Goal: Task Accomplishment & Management: Manage account settings

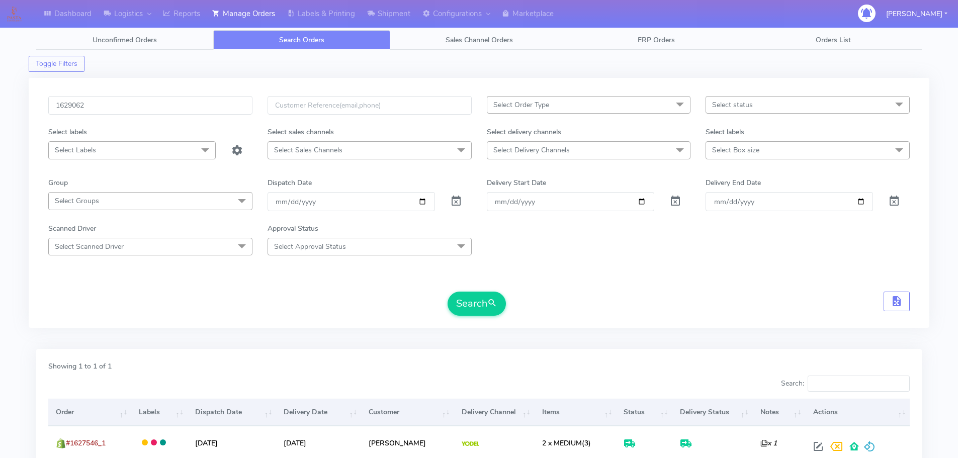
type input "1629062"
click at [448, 292] on button "Search" at bounding box center [477, 304] width 58 height 24
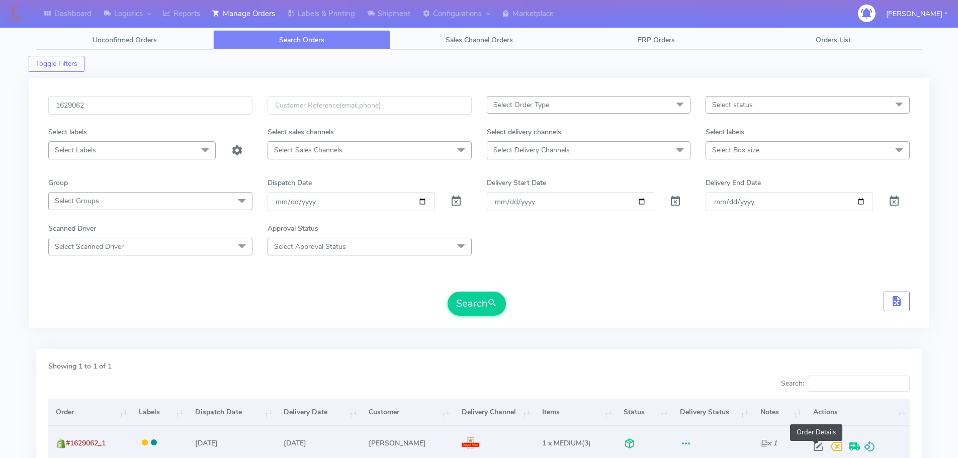
click at [816, 451] on span at bounding box center [818, 449] width 18 height 10
select select "3"
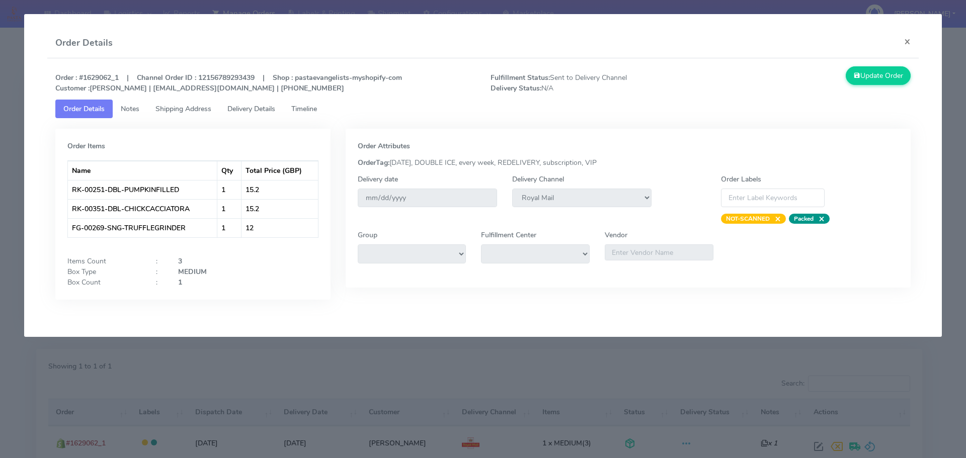
click at [352, 372] on modal-container "Order Details × Order : #1629062_1 | Channel Order ID : 12156789293439 | Shop :…" at bounding box center [483, 229] width 966 height 458
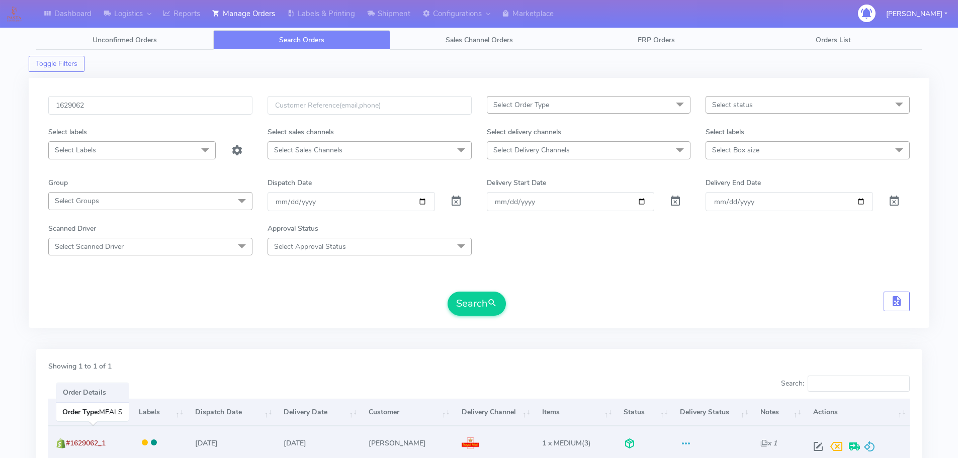
drag, startPoint x: 105, startPoint y: 443, endPoint x: 136, endPoint y: 204, distance: 240.9
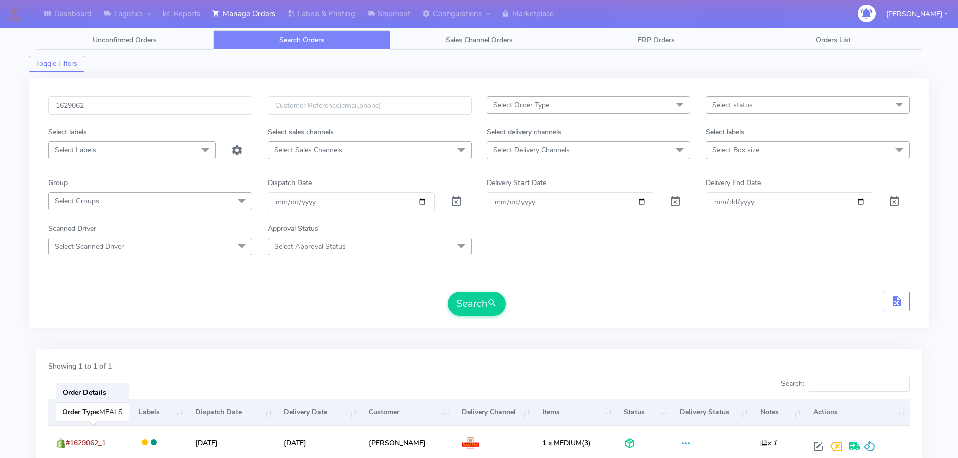
click at [74, 443] on td "#1629062_1" at bounding box center [89, 443] width 83 height 34
copy span "1629062_1"
click at [185, 108] on input "1629062" at bounding box center [150, 105] width 204 height 19
paste input "406"
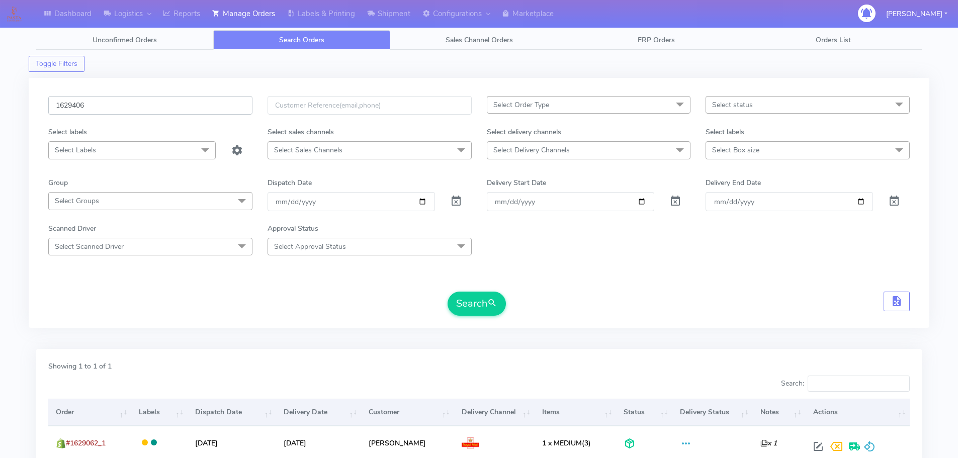
type input "1629406"
click at [448, 292] on button "Search" at bounding box center [477, 304] width 58 height 24
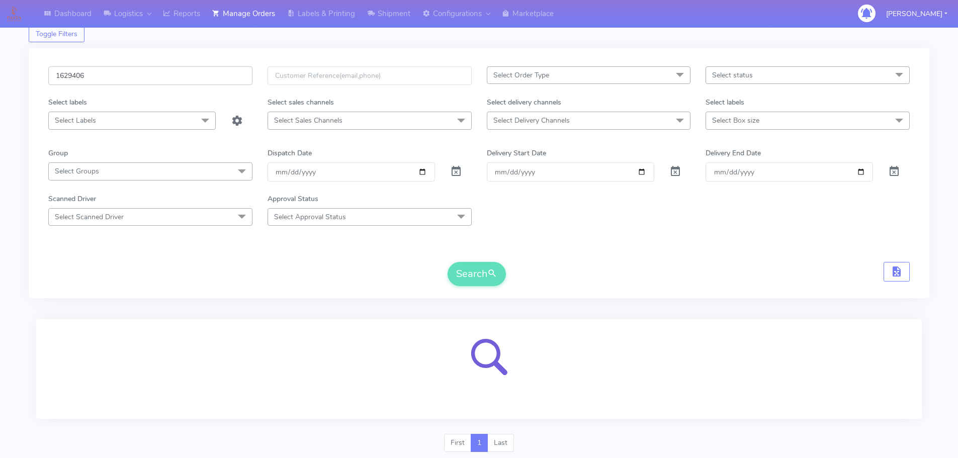
scroll to position [62, 0]
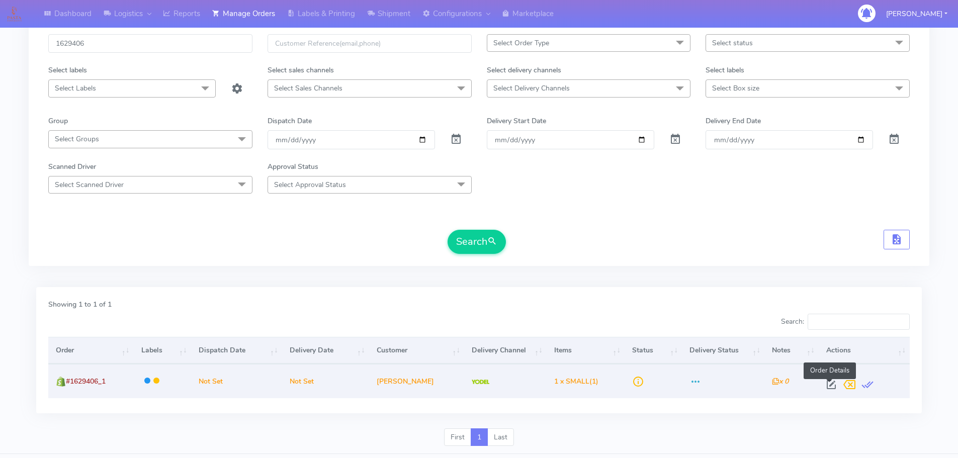
click at [829, 391] on span at bounding box center [831, 387] width 18 height 10
select select "5"
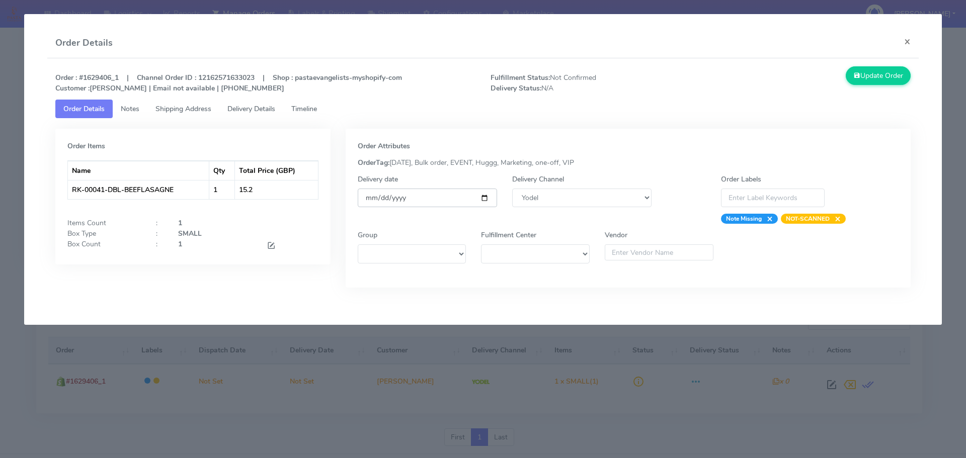
click at [489, 194] on input "date" at bounding box center [427, 198] width 139 height 19
click at [484, 196] on input "date" at bounding box center [427, 198] width 139 height 19
type input "[DATE]"
click at [316, 109] on span "Timeline" at bounding box center [304, 109] width 26 height 10
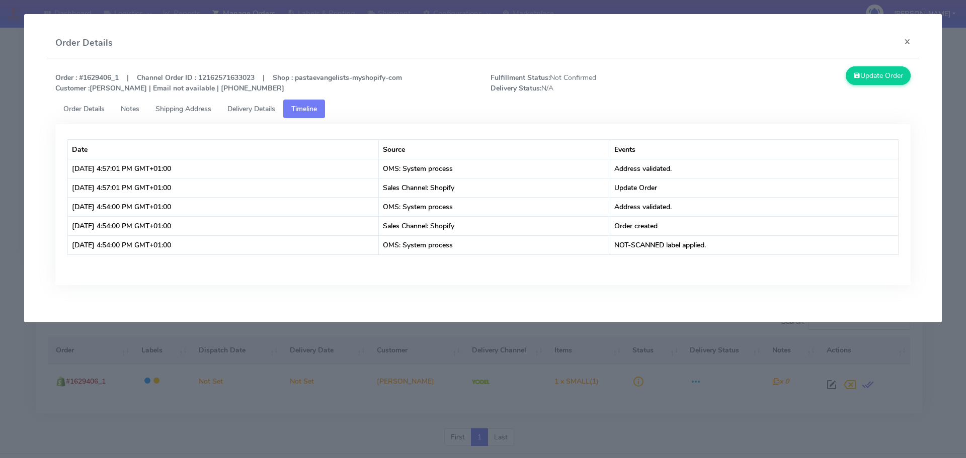
click at [92, 109] on span "Order Details" at bounding box center [83, 109] width 41 height 10
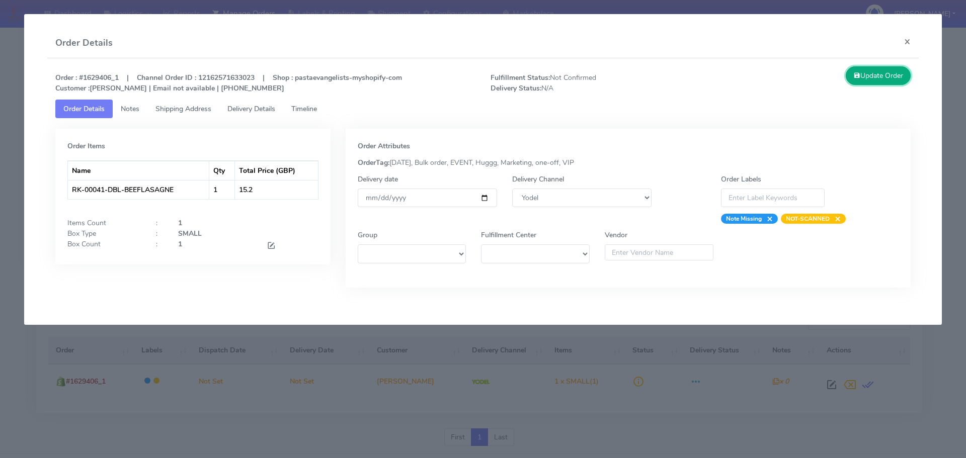
click at [875, 74] on button "Update Order" at bounding box center [878, 75] width 65 height 19
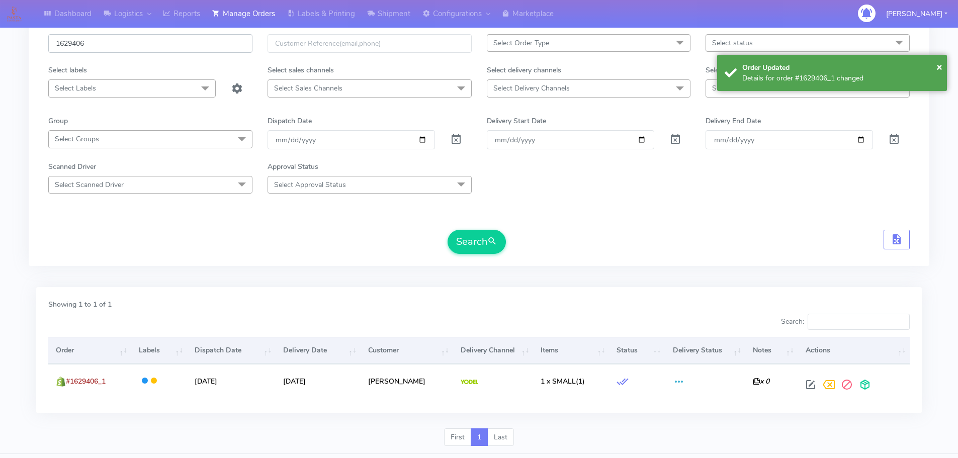
click at [167, 50] on input "1629406" at bounding box center [150, 43] width 204 height 19
click at [167, 49] on input "1629406" at bounding box center [150, 43] width 204 height 19
paste input "7"
type input "1629407"
click at [448, 230] on button "Search" at bounding box center [477, 242] width 58 height 24
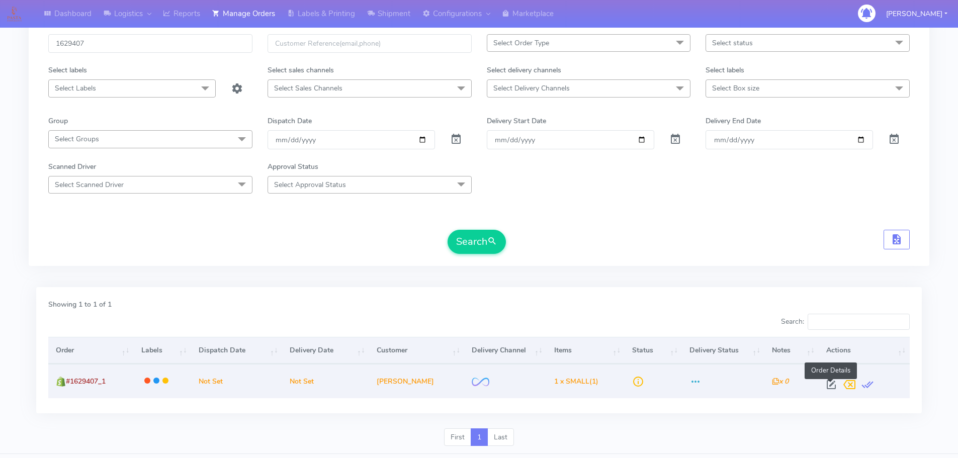
click at [829, 387] on span at bounding box center [831, 387] width 18 height 10
select select "2"
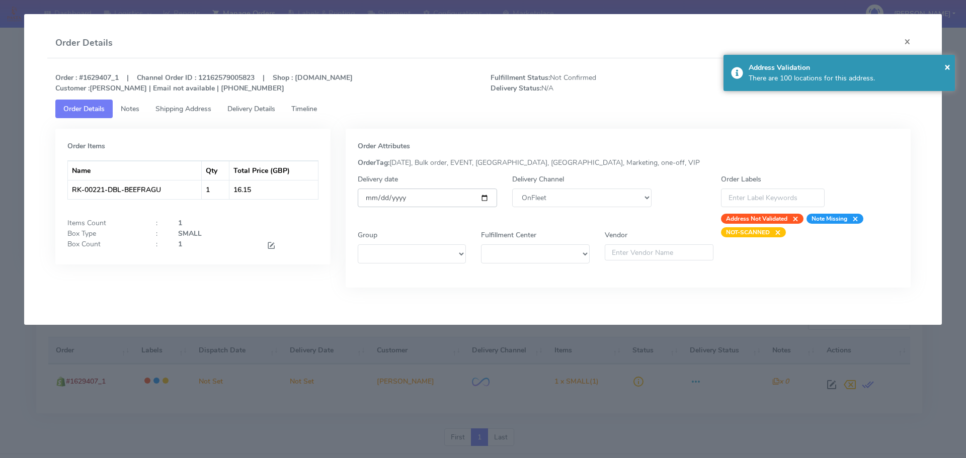
click at [484, 197] on input "date" at bounding box center [427, 198] width 139 height 19
type input "[DATE]"
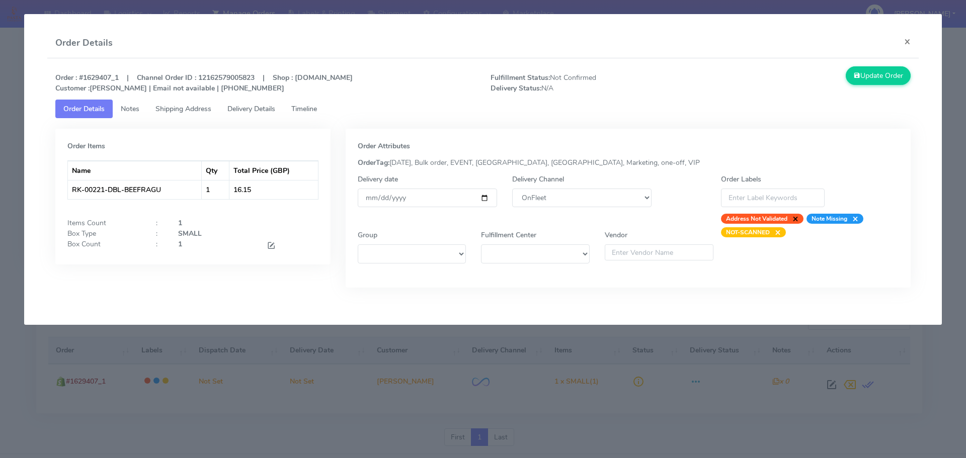
click at [796, 219] on span "×" at bounding box center [792, 219] width 11 height 10
click at [307, 112] on span "Timeline" at bounding box center [304, 109] width 26 height 10
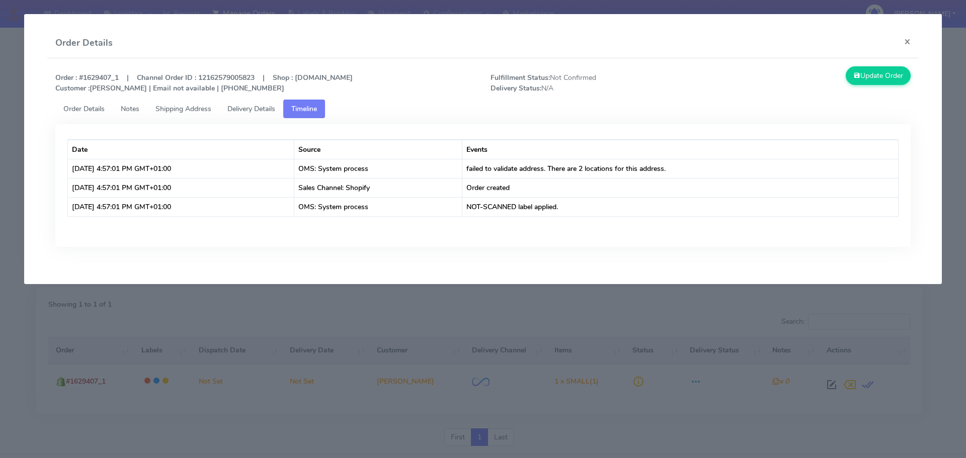
click at [182, 113] on span "Shipping Address" at bounding box center [183, 109] width 56 height 10
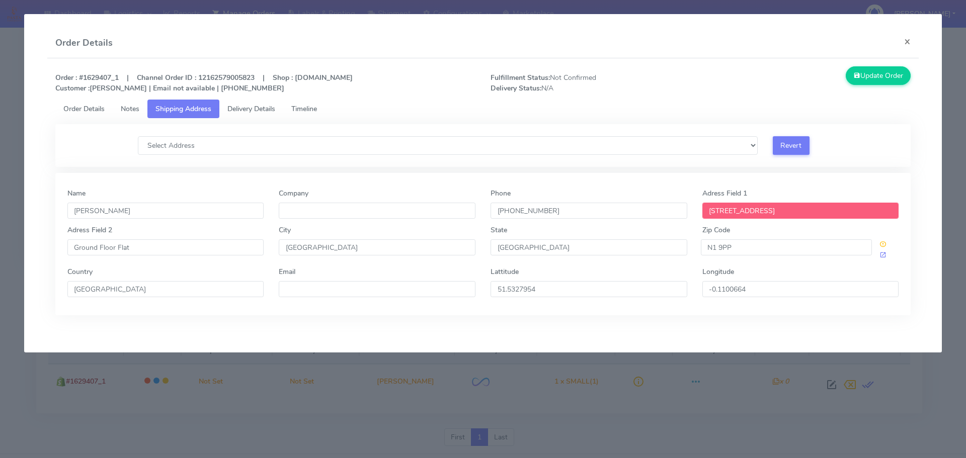
click at [710, 31] on div "Order Details ×" at bounding box center [483, 43] width 872 height 30
click at [300, 145] on select "Select Address C E C Management, [STREET_ADDRESS][GEOGRAPHIC_DATA] Year, [STREE…" at bounding box center [448, 145] width 620 height 19
select select "Ground Floor Flat, [STREET_ADDRESS],"
click at [138, 136] on select "Select Address C E C Management, [STREET_ADDRESS][GEOGRAPHIC_DATA] Year, [STREE…" at bounding box center [448, 145] width 620 height 19
type input "[STREET_ADDRESS]"
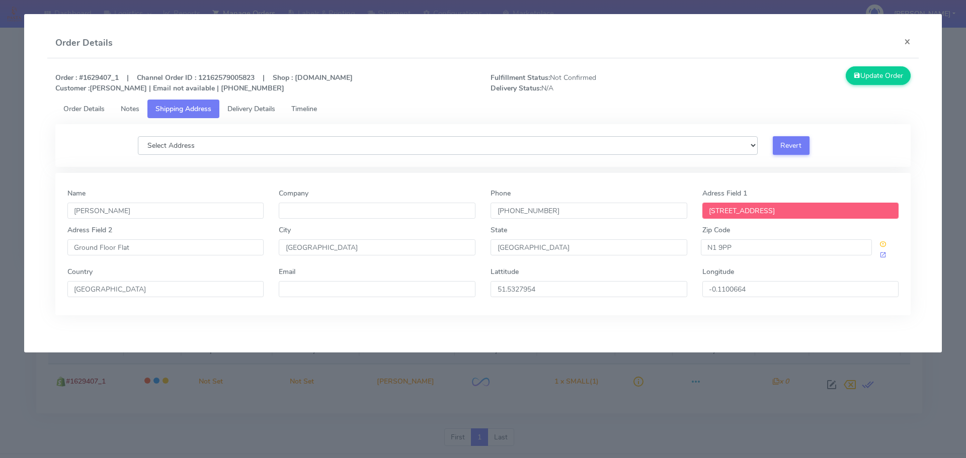
type input "Ground Floor Flat"
click at [94, 109] on span "Order Details" at bounding box center [83, 109] width 41 height 10
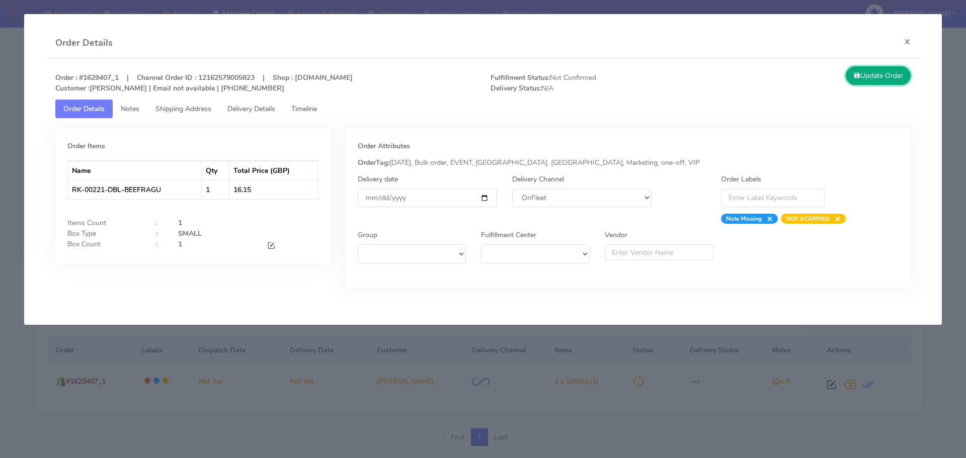
click at [872, 79] on button "Update Order" at bounding box center [878, 75] width 65 height 19
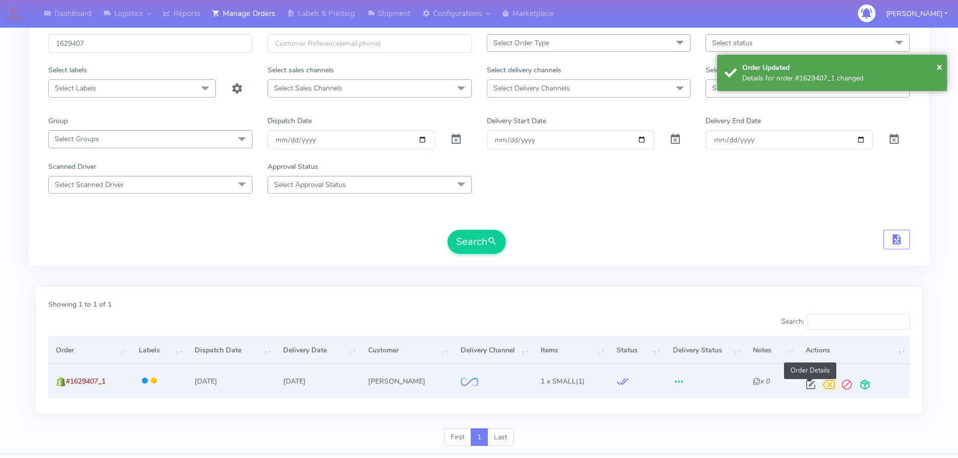
click at [809, 384] on span at bounding box center [811, 387] width 18 height 10
select select "2"
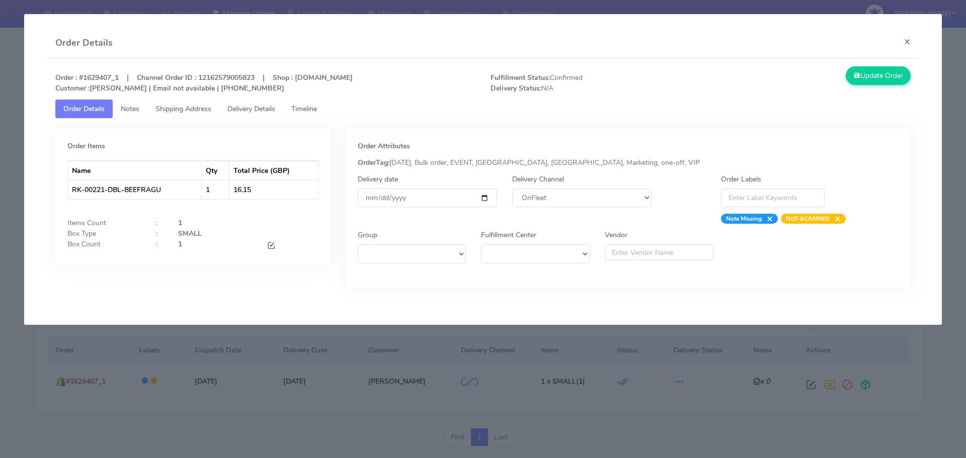
drag, startPoint x: 315, startPoint y: 103, endPoint x: 314, endPoint y: 109, distance: 6.1
click at [314, 103] on link "Timeline" at bounding box center [304, 109] width 42 height 19
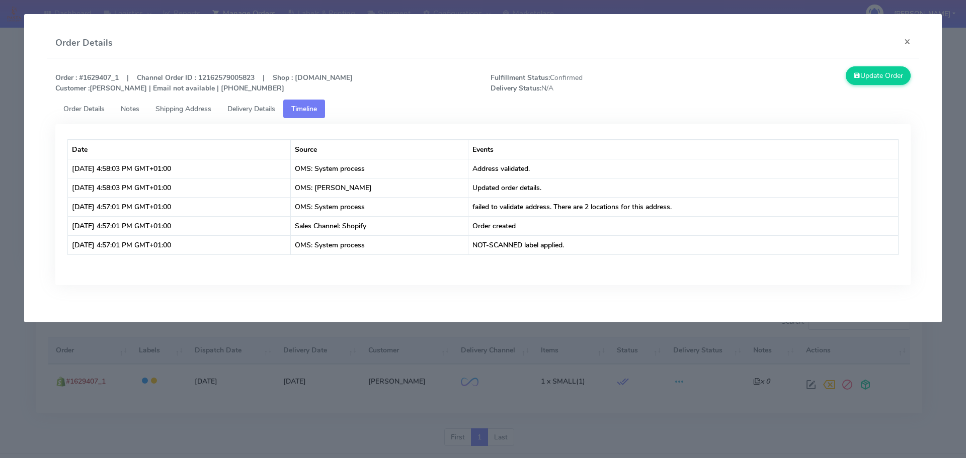
click at [274, 442] on modal-container "Order Details × Order : #1629407_1 | Channel Order ID : 12162579005823 | Shop :…" at bounding box center [483, 229] width 966 height 458
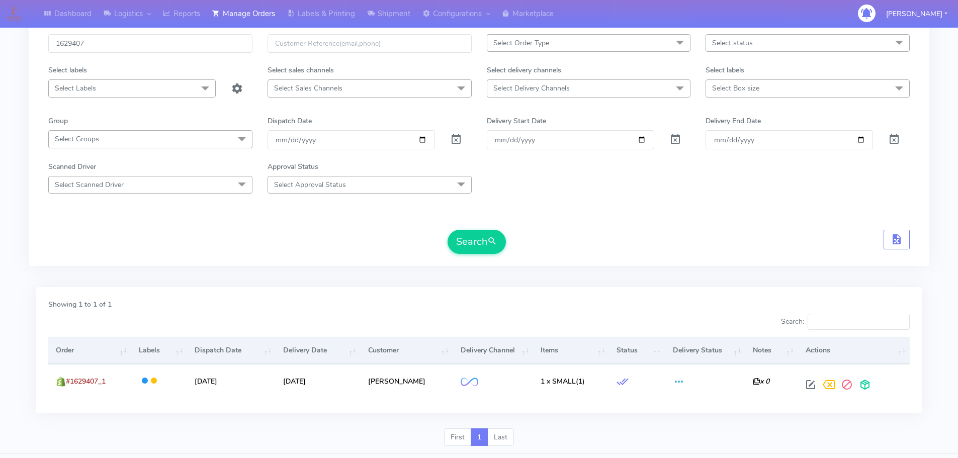
click at [173, 251] on div "Search" at bounding box center [479, 242] width 862 height 24
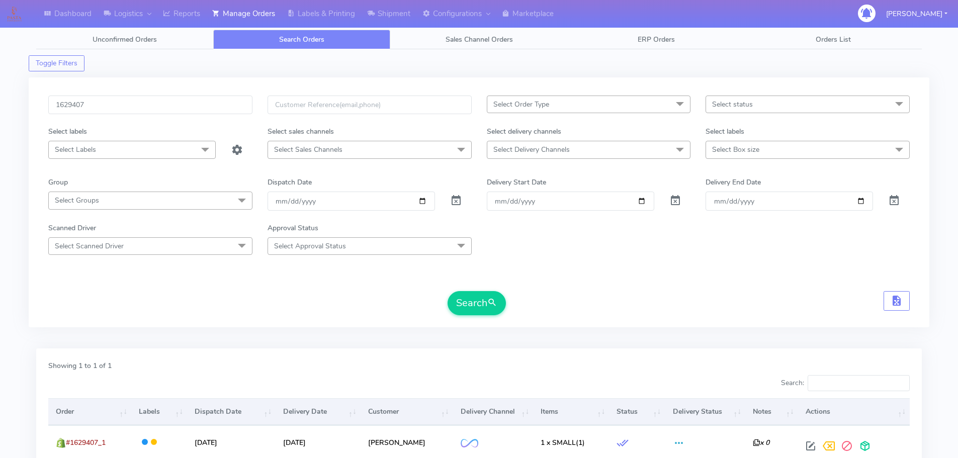
scroll to position [0, 0]
click at [184, 92] on div "1629407 Select Order Type Select All MEALS ATAVI One Off Pasta Club Gift Kit Ev…" at bounding box center [479, 203] width 901 height 250
click at [192, 101] on input "1629407" at bounding box center [150, 105] width 204 height 19
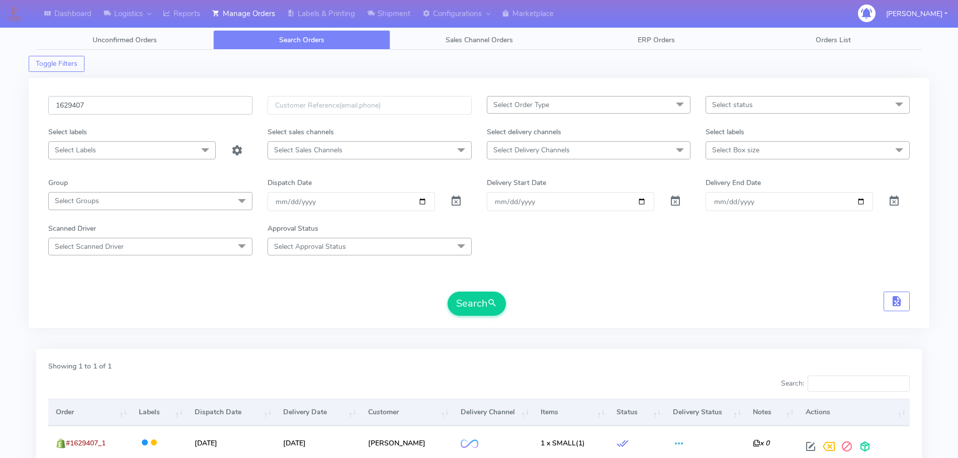
paste input "8"
type input "1629408"
click at [448, 292] on button "Search" at bounding box center [477, 304] width 58 height 24
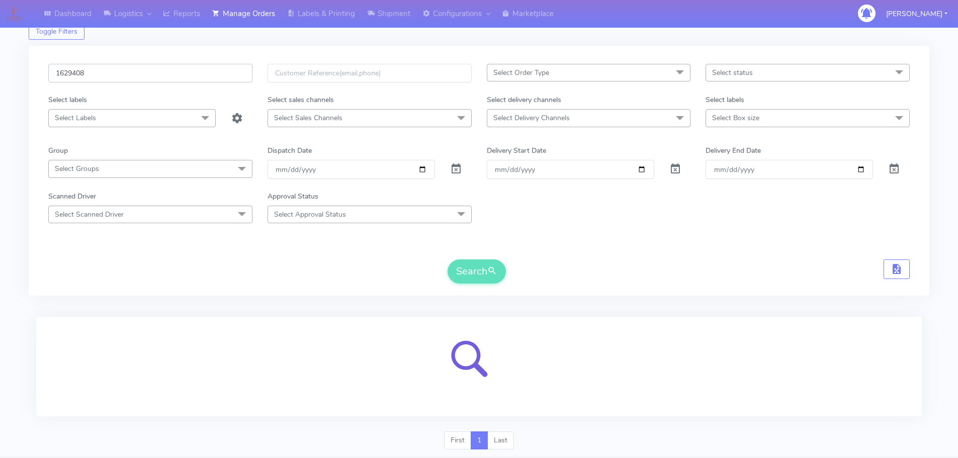
scroll to position [62, 0]
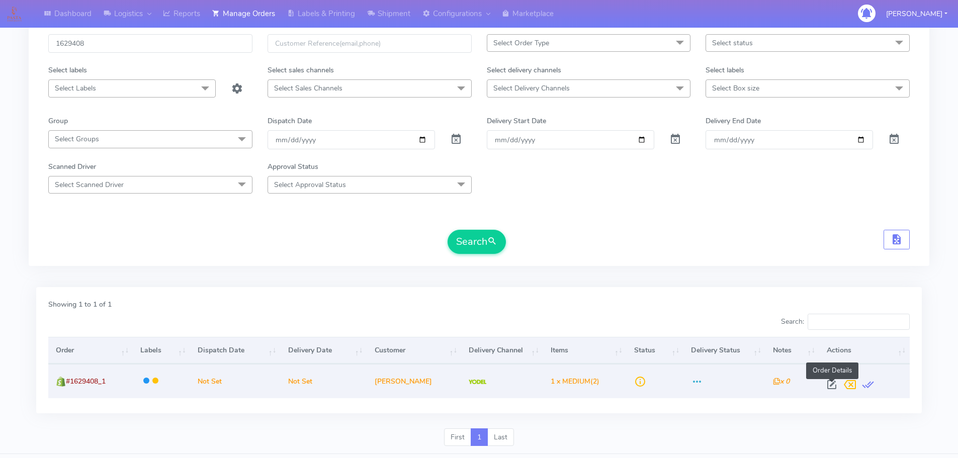
click at [829, 383] on span at bounding box center [832, 387] width 18 height 10
select select "5"
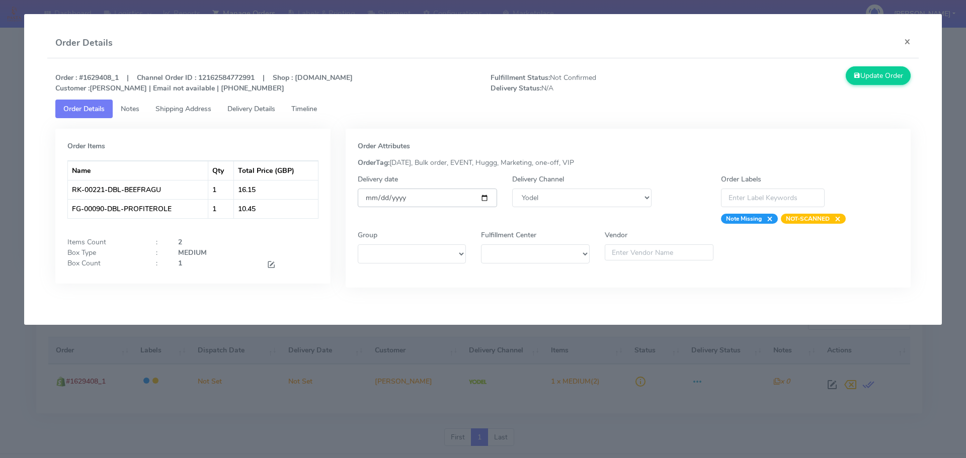
drag, startPoint x: 483, startPoint y: 198, endPoint x: 468, endPoint y: 215, distance: 23.1
click at [483, 198] on input "date" at bounding box center [427, 198] width 139 height 19
type input "[DATE]"
click at [312, 108] on span "Timeline" at bounding box center [304, 109] width 26 height 10
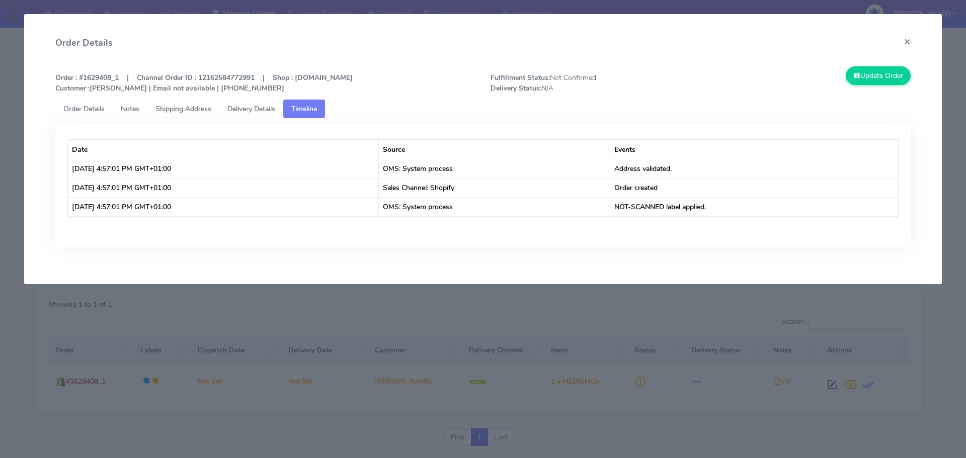
click at [77, 105] on span "Order Details" at bounding box center [83, 109] width 41 height 10
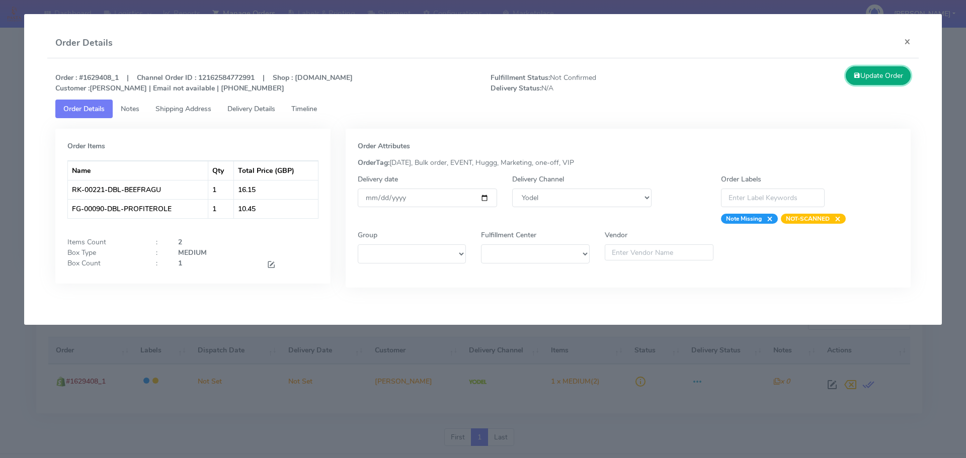
click at [879, 68] on button "Update Order" at bounding box center [878, 75] width 65 height 19
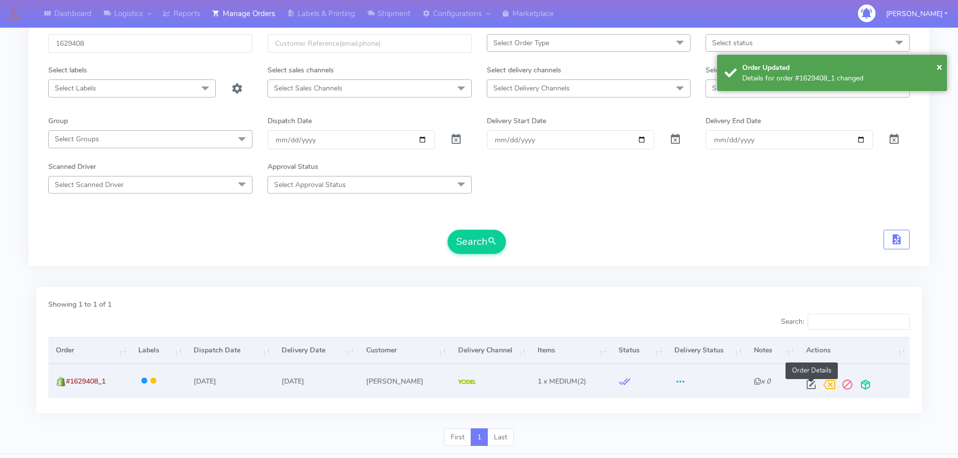
click at [811, 382] on span at bounding box center [811, 387] width 18 height 10
select select "5"
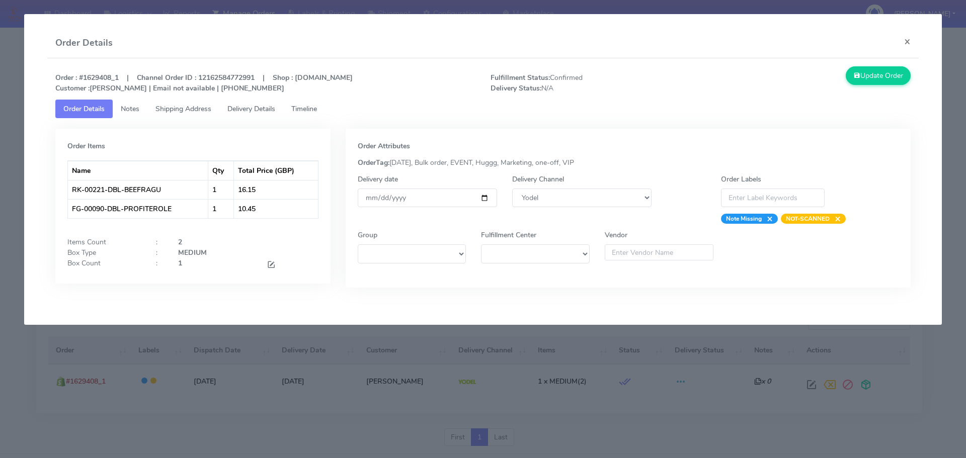
click at [417, 360] on modal-container "Order Details × Order : #1629408_1 | Channel Order ID : 12162584772991 | Shop :…" at bounding box center [483, 229] width 966 height 458
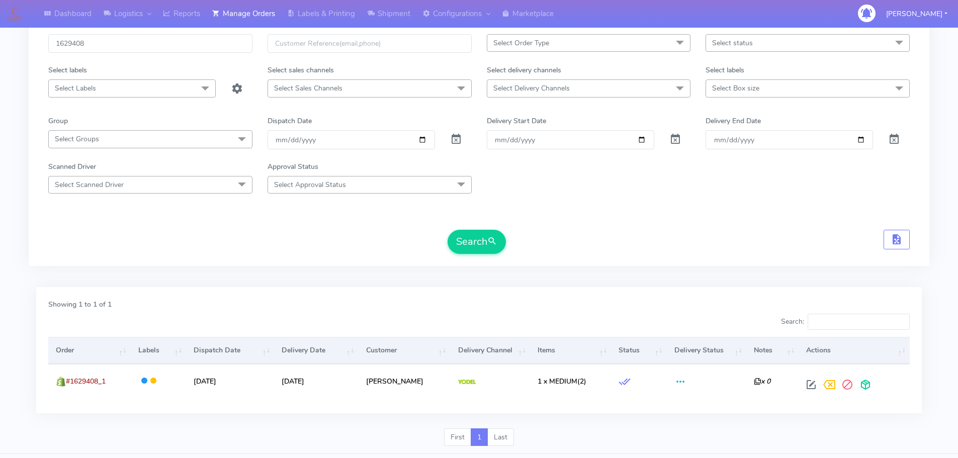
click at [329, 294] on div "Showing 1 to 1 of 1 Search: Order Labels Dispatch Date Delivery Date Customer D…" at bounding box center [479, 350] width 886 height 126
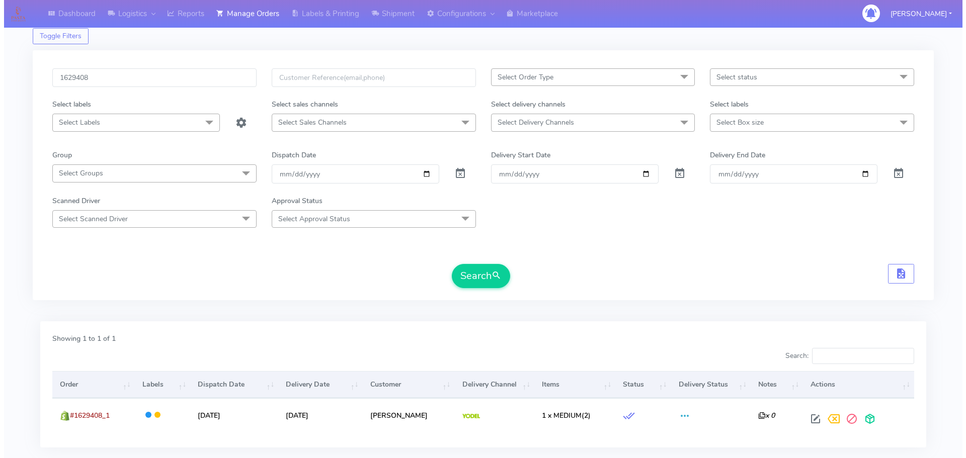
scroll to position [0, 0]
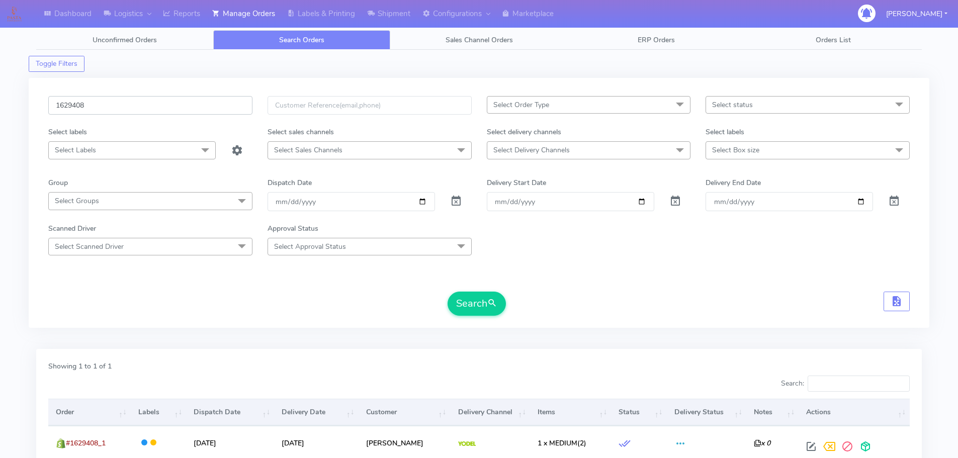
click at [216, 109] on input "1629408" at bounding box center [150, 105] width 204 height 19
paste input "8689"
type input "1628689"
click at [448, 292] on button "Search" at bounding box center [477, 304] width 58 height 24
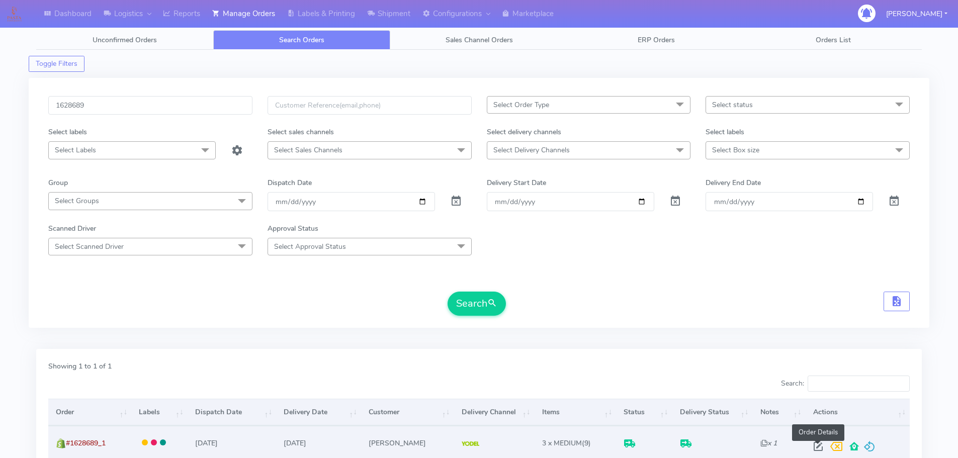
click at [808, 453] on td "Order Details" at bounding box center [857, 443] width 105 height 34
click at [812, 450] on span at bounding box center [818, 449] width 18 height 10
select select "5"
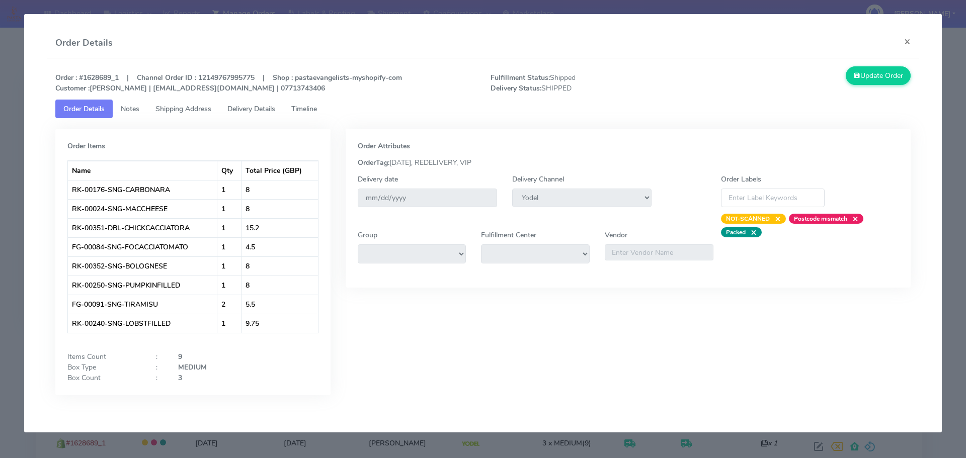
click at [253, 114] on link "Delivery Details" at bounding box center [251, 109] width 64 height 19
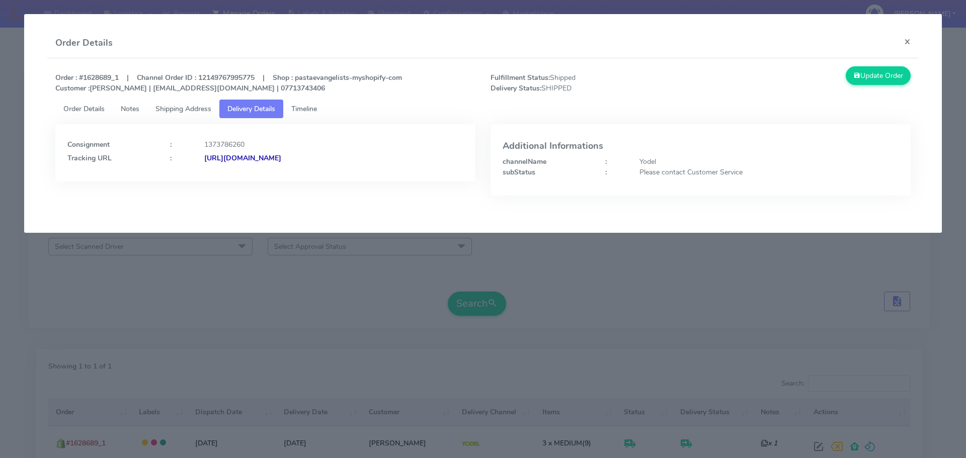
drag, startPoint x: 452, startPoint y: 183, endPoint x: 312, endPoint y: 183, distance: 139.8
click at [312, 183] on div "Consignment : 1373786260 Tracking URL : [URL][DOMAIN_NAME]" at bounding box center [265, 167] width 435 height 87
copy strong "JJD0002249960904514"
